Goal: Task Accomplishment & Management: Complete application form

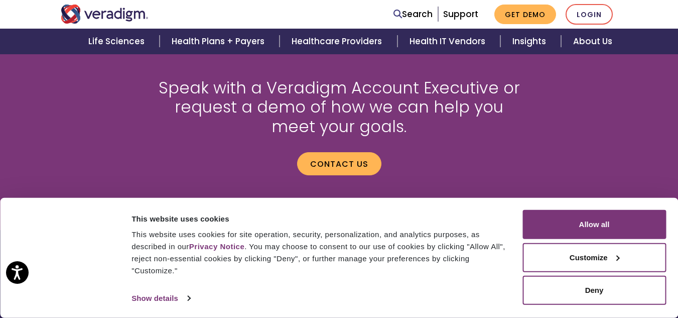
scroll to position [1440, 0]
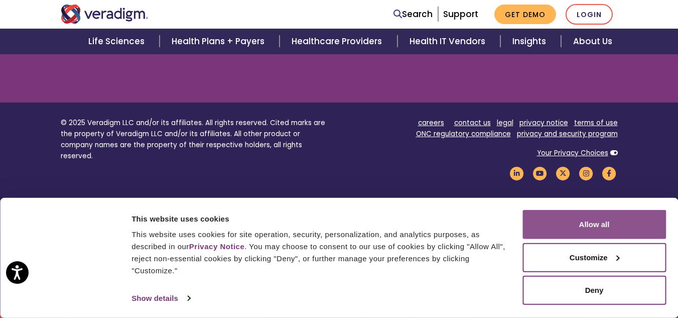
click at [585, 226] on button "Allow all" at bounding box center [595, 224] width 144 height 29
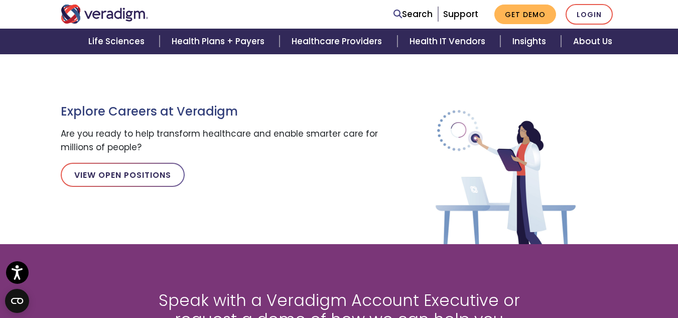
scroll to position [1088, 0]
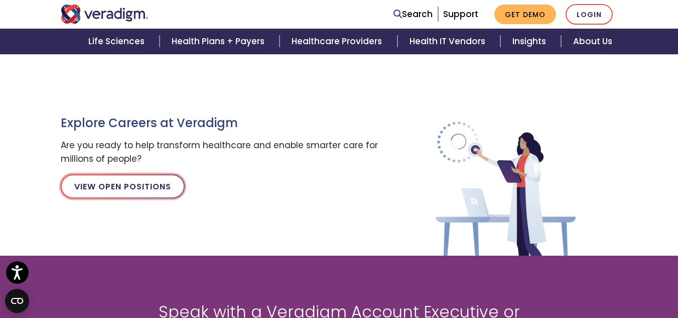
click at [131, 191] on link "View Open Positions" at bounding box center [123, 186] width 124 height 24
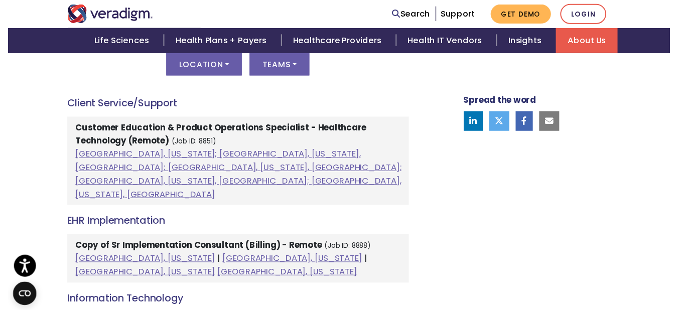
scroll to position [552, 0]
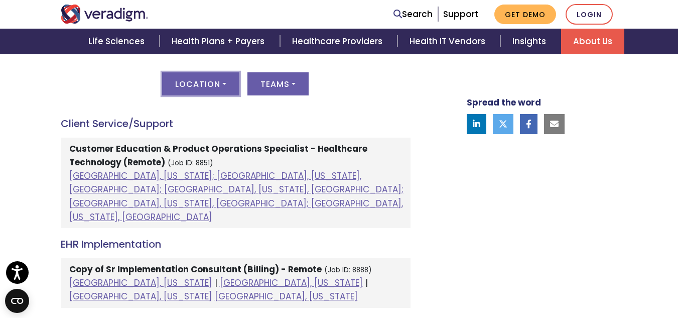
click at [204, 90] on button "Location" at bounding box center [200, 83] width 77 height 23
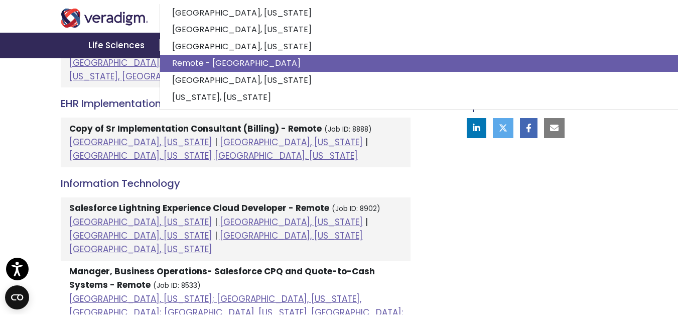
scroll to position [703, 0]
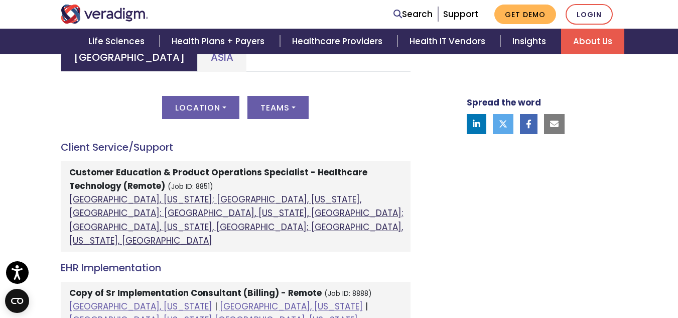
scroll to position [512, 0]
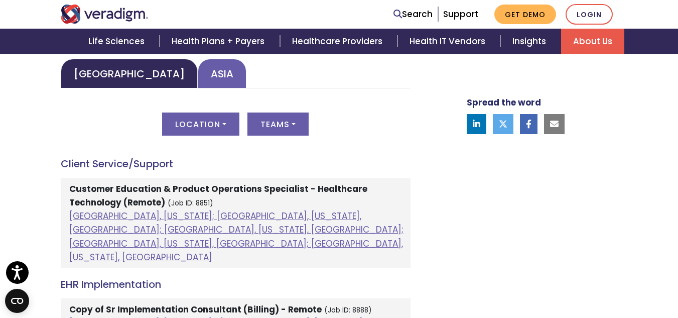
click at [198, 78] on link "Asia" at bounding box center [222, 74] width 49 height 30
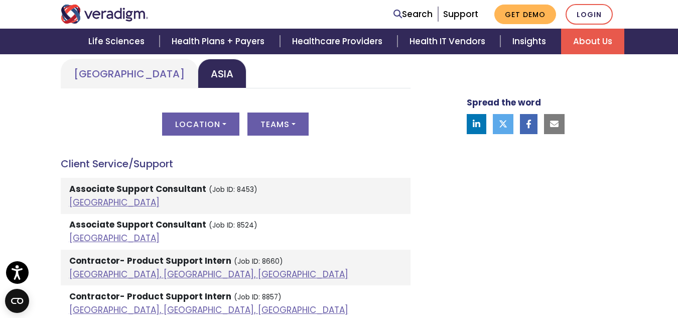
scroll to position [562, 0]
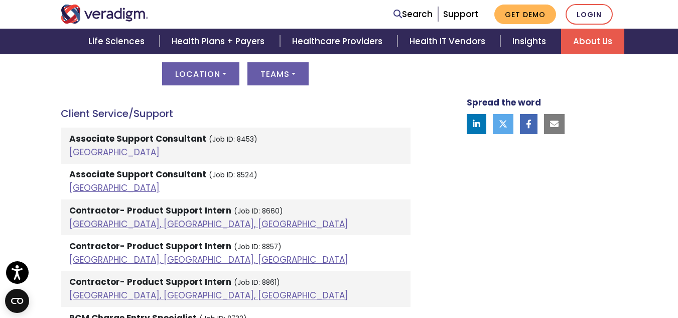
click at [101, 140] on strong "Associate Support Consultant" at bounding box center [137, 139] width 137 height 12
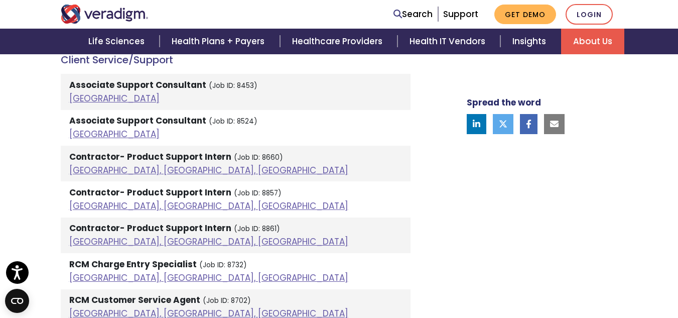
scroll to position [612, 0]
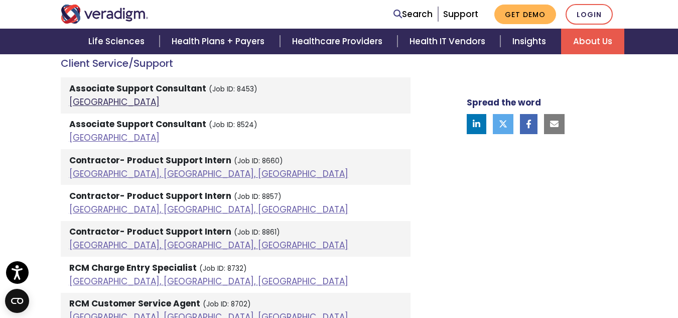
click at [78, 106] on link "India" at bounding box center [114, 102] width 90 height 12
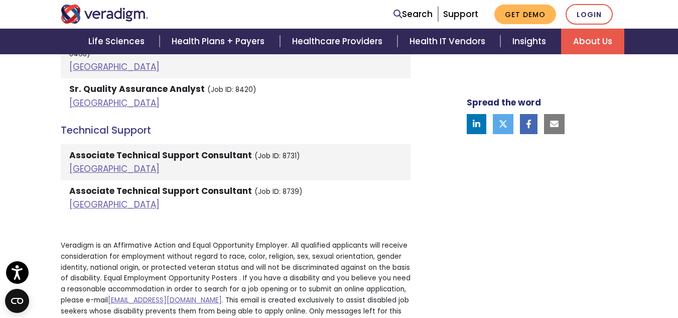
scroll to position [1867, 0]
